Goal: Task Accomplishment & Management: Manage account settings

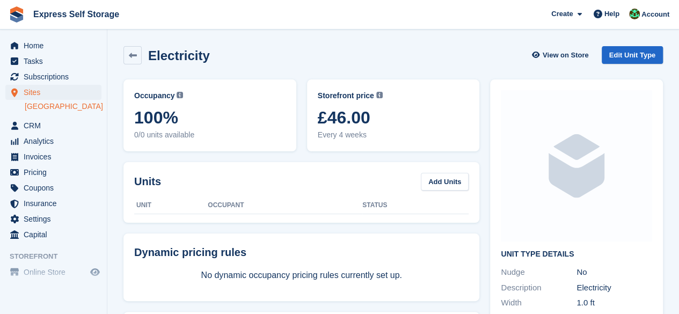
click at [509, 55] on div "Electricity View on Store Edit Unit Type" at bounding box center [392, 55] width 539 height 18
click at [459, 56] on div "Electricity View on Store Edit Unit Type" at bounding box center [392, 55] width 539 height 18
click at [58, 49] on span "Home" at bounding box center [56, 45] width 64 height 15
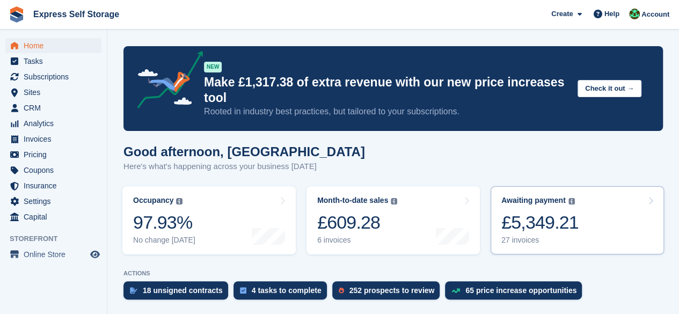
click at [569, 211] on div "£5,349.21" at bounding box center [539, 222] width 77 height 22
click at [558, 211] on div "£5,349.21" at bounding box center [539, 222] width 77 height 22
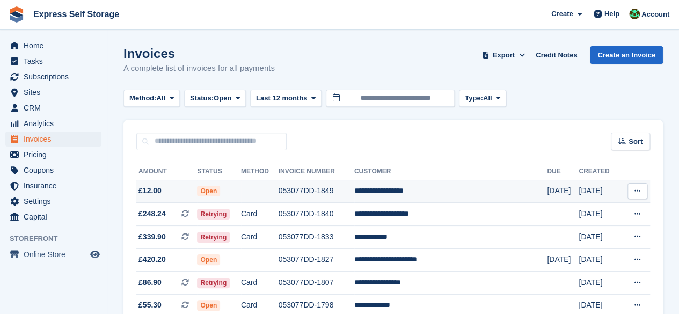
click at [458, 191] on td "**********" at bounding box center [450, 191] width 193 height 23
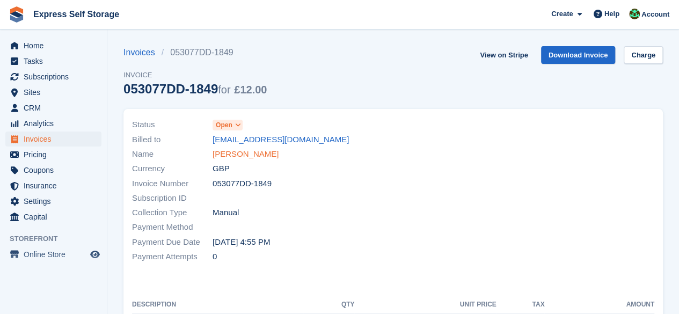
click at [253, 151] on link "[PERSON_NAME]" at bounding box center [246, 154] width 66 height 12
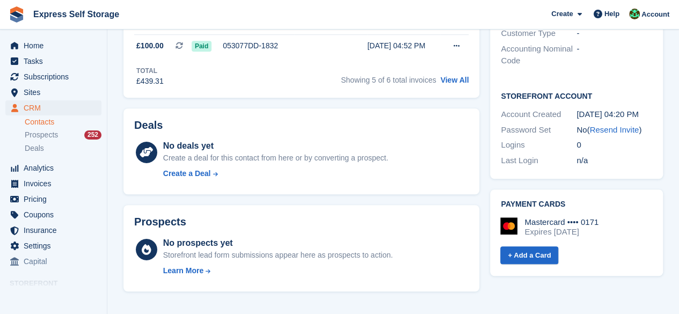
scroll to position [376, 0]
